Goal: Task Accomplishment & Management: Manage account settings

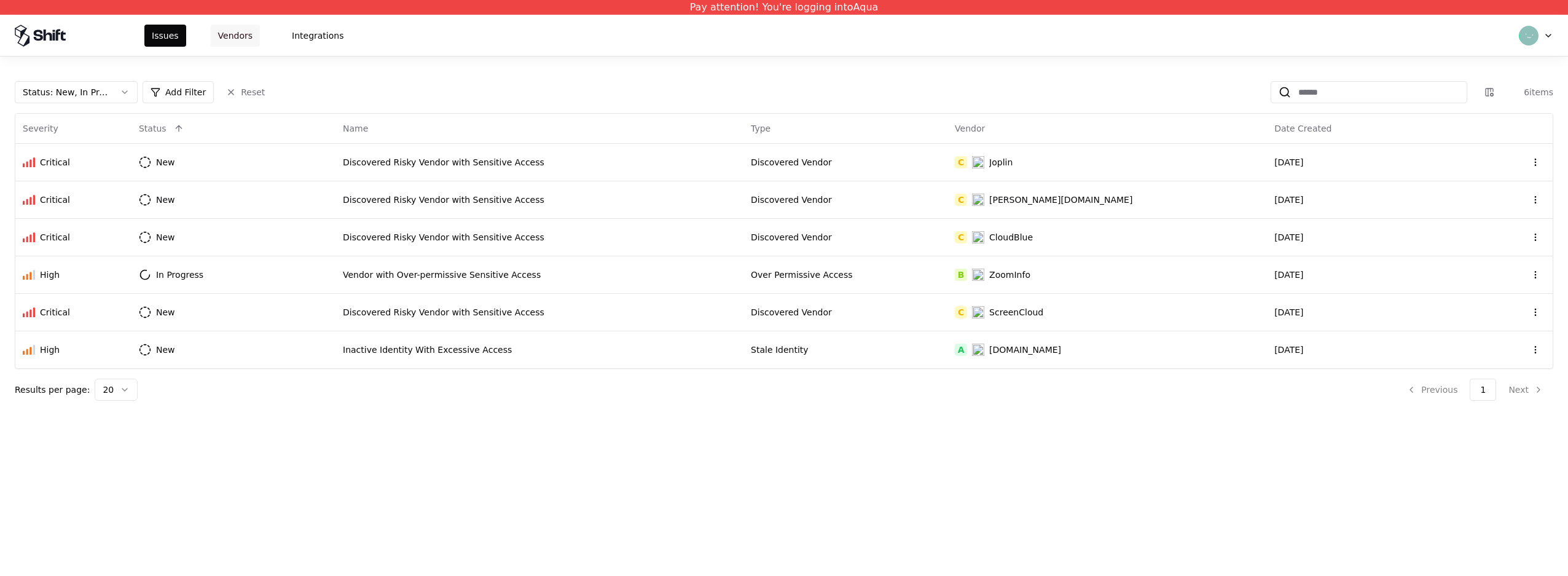
click at [245, 37] on button "Vendors" at bounding box center [235, 36] width 49 height 22
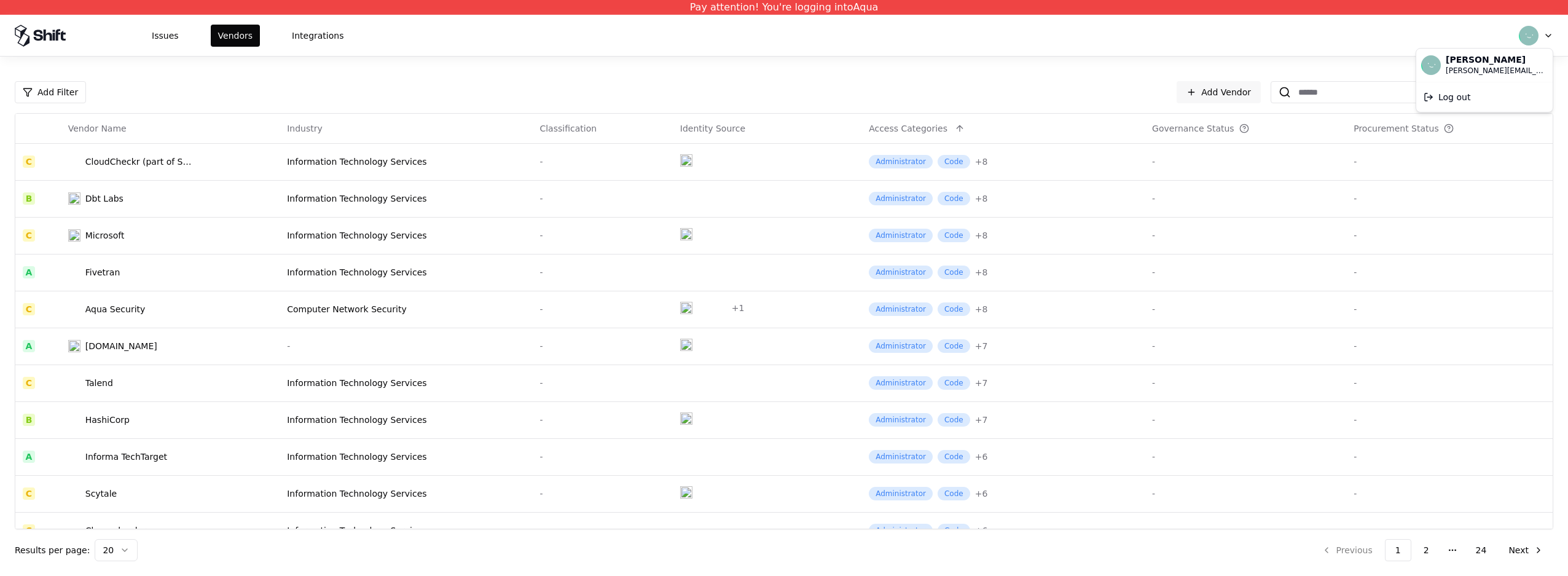
click at [1541, 39] on html "Pay attention! You're logging into Aqua Issues Vendors Integrations Add Filter …" at bounding box center [784, 288] width 1568 height 576
click at [1530, 102] on div "Log out" at bounding box center [1485, 97] width 132 height 25
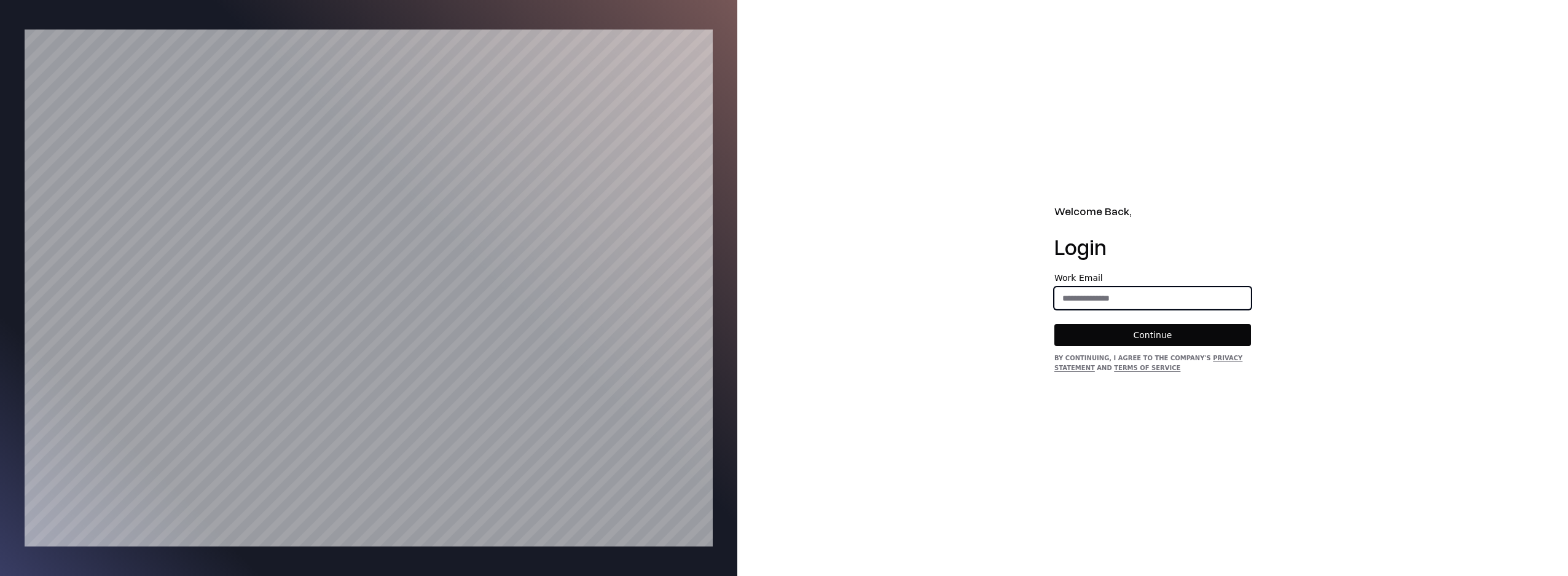
click at [1121, 304] on input "email" at bounding box center [1153, 298] width 195 height 22
type input "**********"
click at [1125, 335] on button "Continue" at bounding box center [1153, 335] width 197 height 22
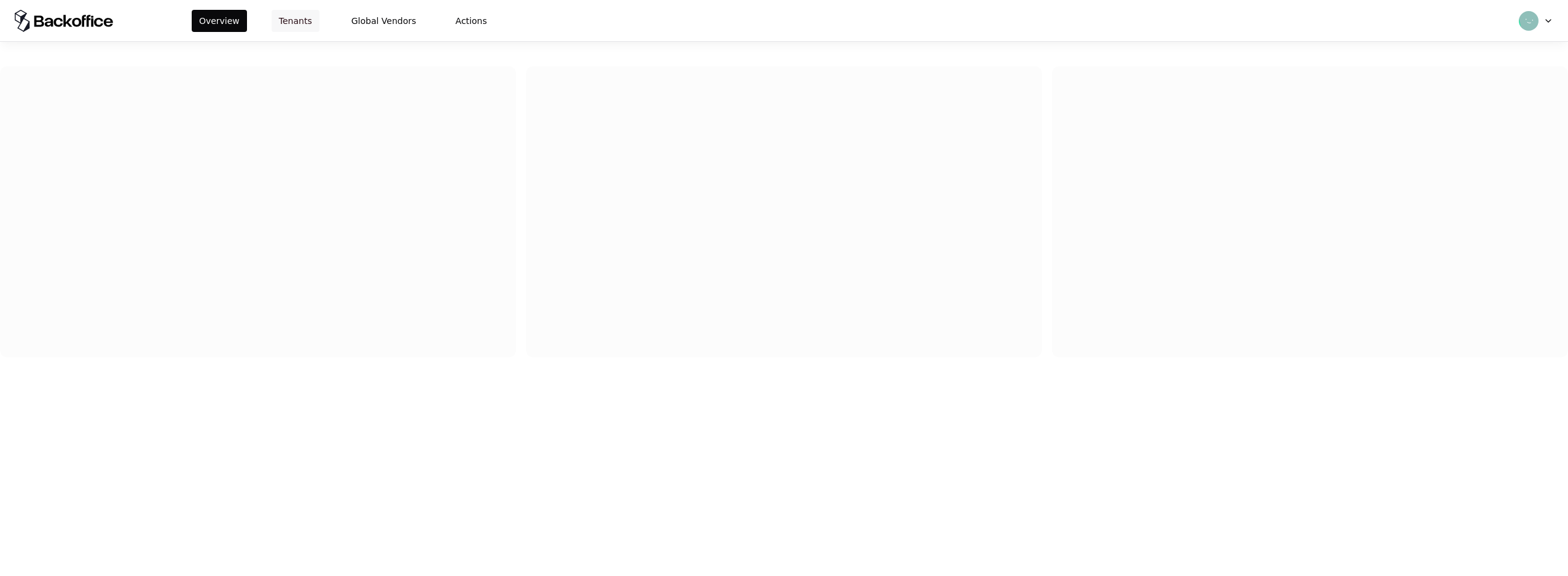
click at [294, 22] on button "Tenants" at bounding box center [295, 20] width 48 height 22
